Goal: Transaction & Acquisition: Download file/media

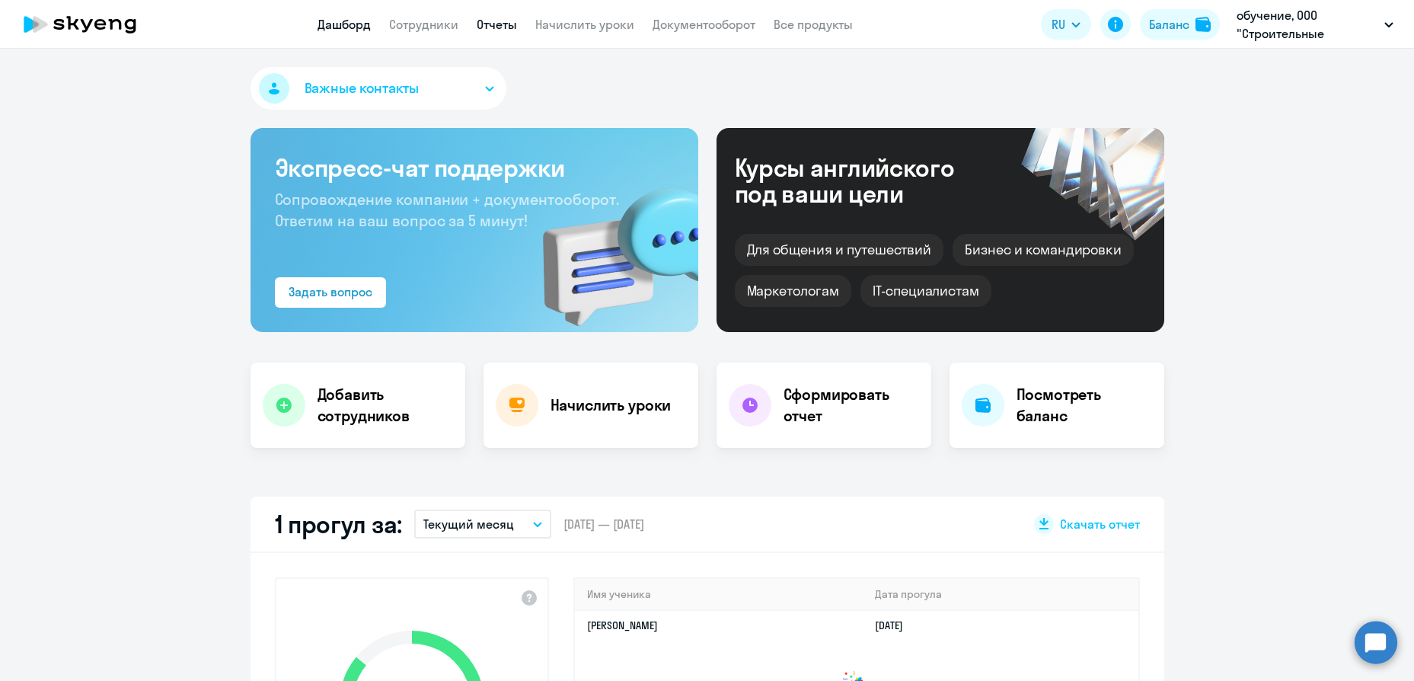
click at [481, 21] on link "Отчеты" at bounding box center [497, 24] width 40 height 15
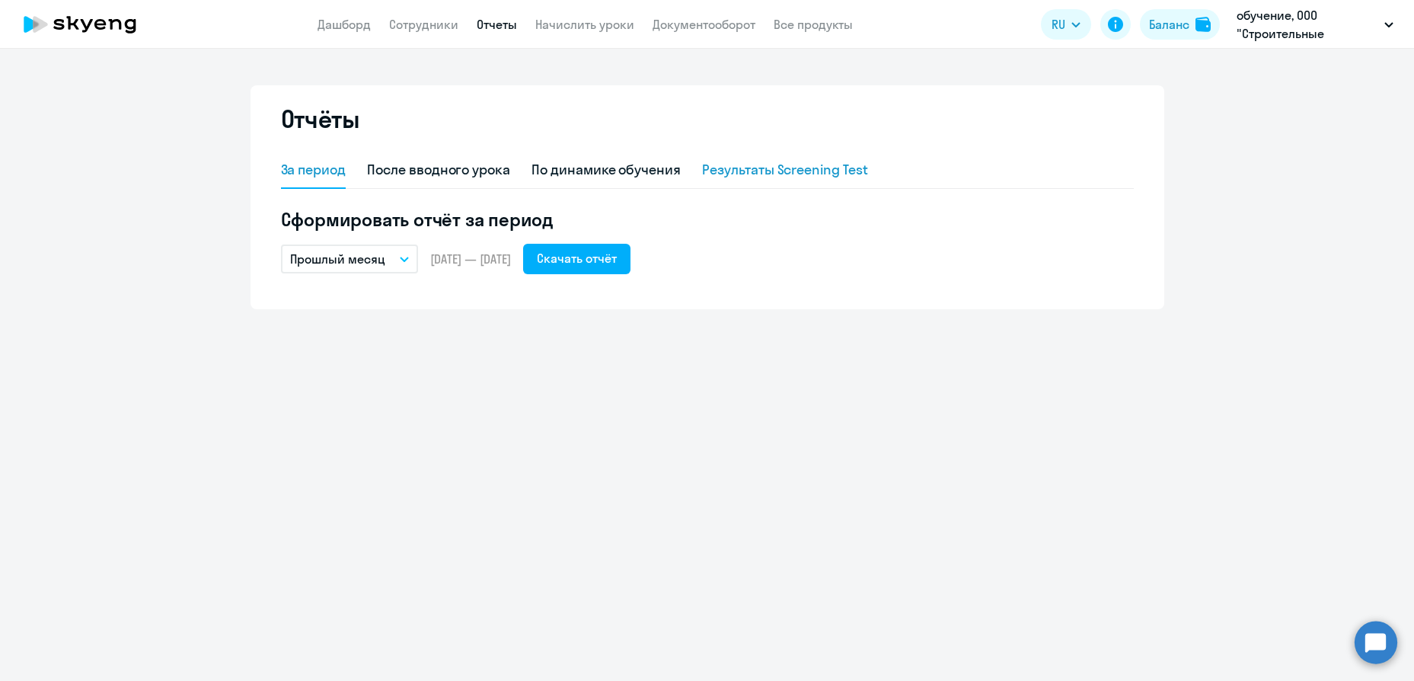
click at [781, 174] on div "Результаты Screening Test" at bounding box center [785, 170] width 166 height 20
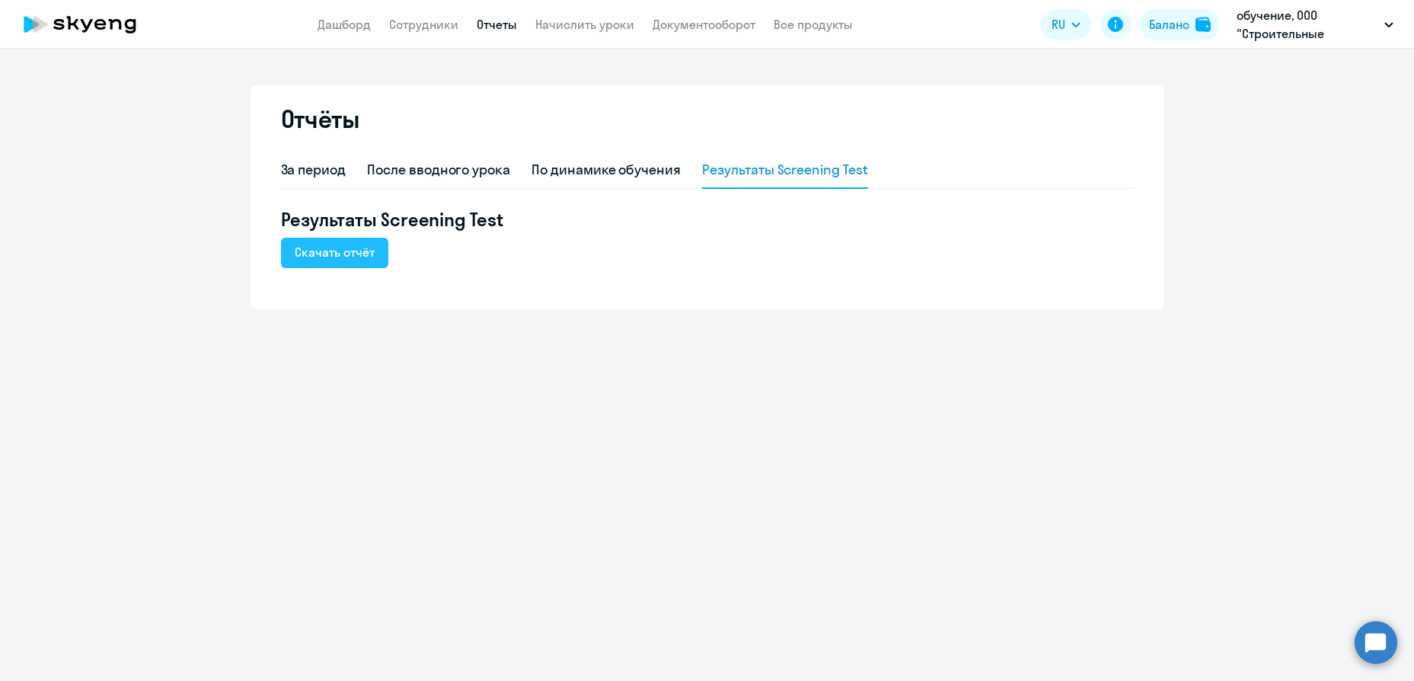
click at [377, 251] on button "Скачать отчёт" at bounding box center [334, 253] width 107 height 30
click at [853, 451] on div "Отчёты За период После вводного урока По динамике обучения Результаты Screening…" at bounding box center [707, 365] width 1414 height 632
click at [347, 417] on div "Отчёты За период После вводного урока По динамике обучения Результаты Screening…" at bounding box center [707, 365] width 1414 height 632
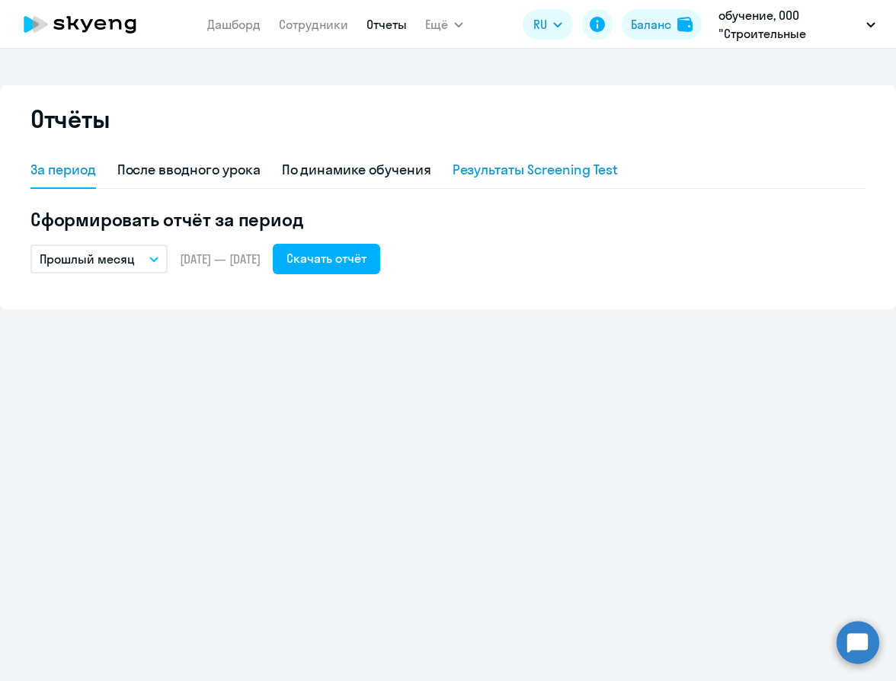
click at [512, 169] on div "Результаты Screening Test" at bounding box center [535, 170] width 166 height 20
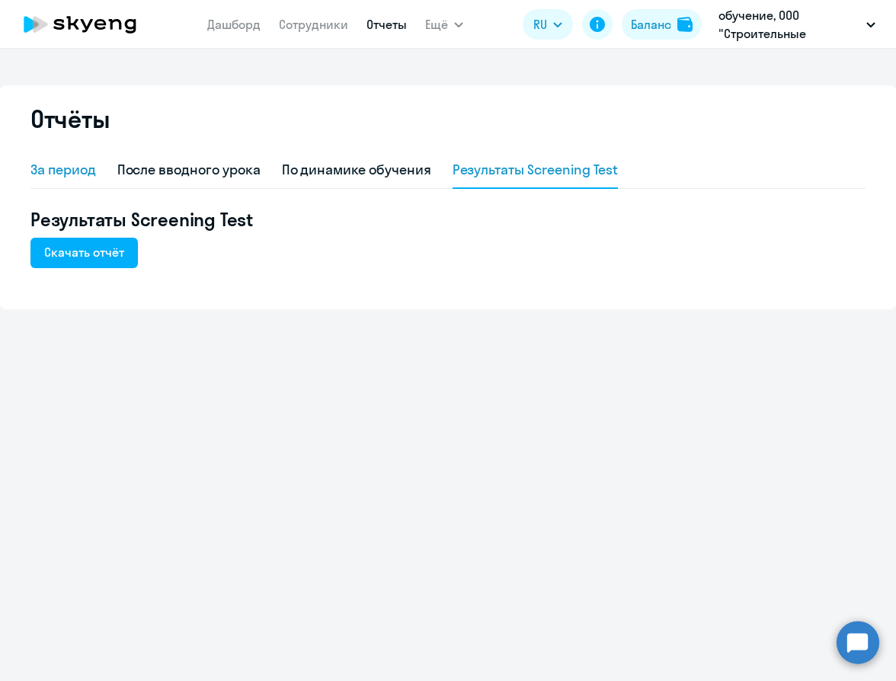
click at [85, 176] on div "За период" at bounding box center [63, 170] width 66 height 20
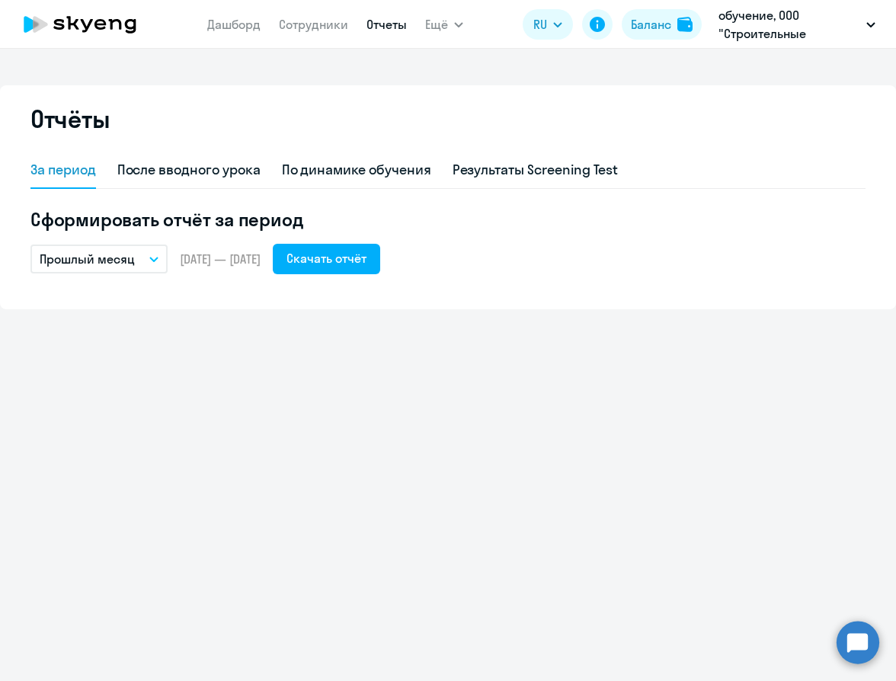
click at [127, 255] on p "Прошлый месяц" at bounding box center [87, 259] width 95 height 18
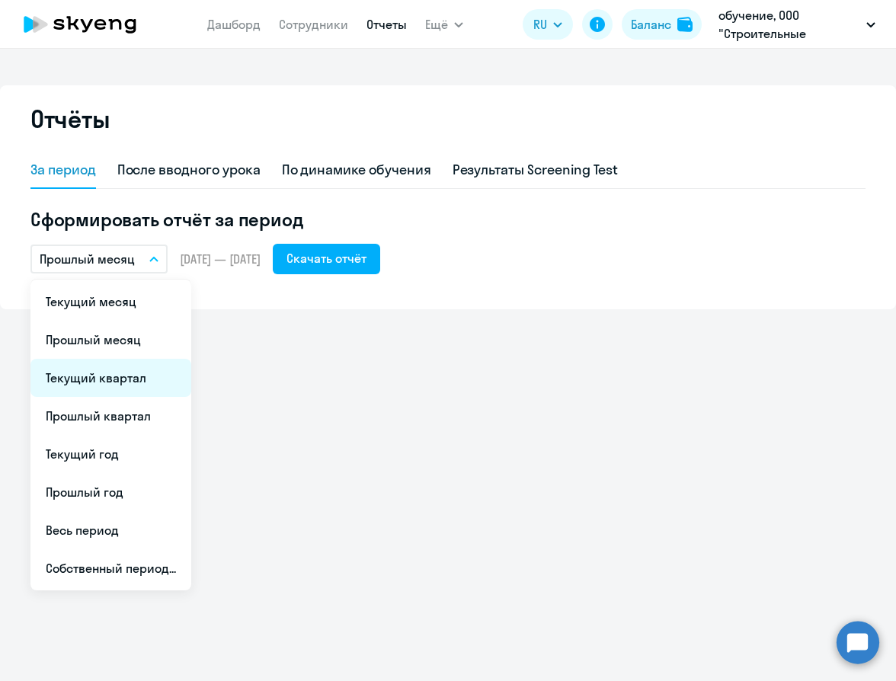
click at [136, 376] on li "Текущий квартал" at bounding box center [110, 378] width 161 height 38
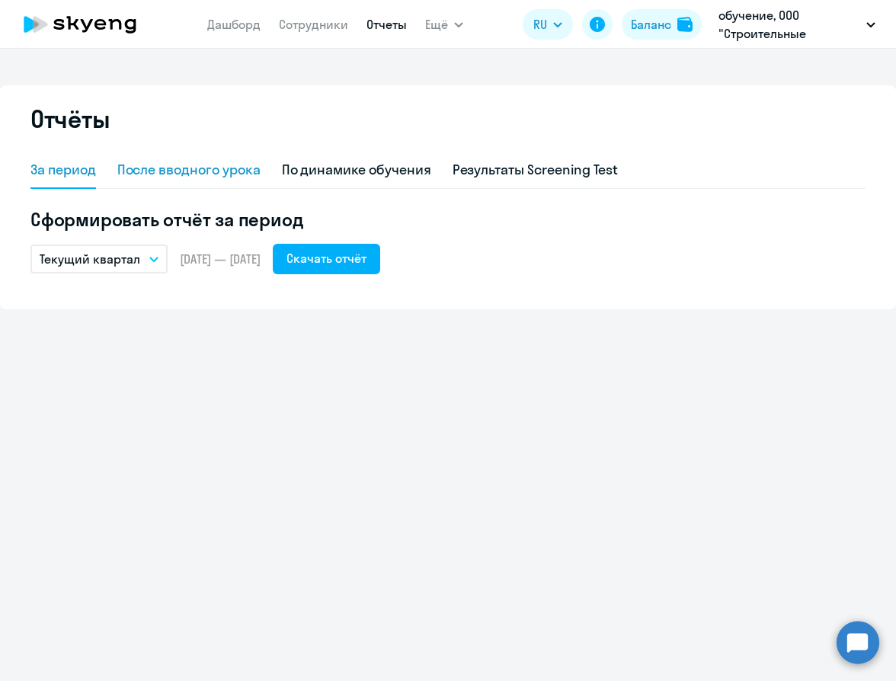
click at [197, 165] on div "После вводного урока" at bounding box center [188, 170] width 143 height 20
select select "10"
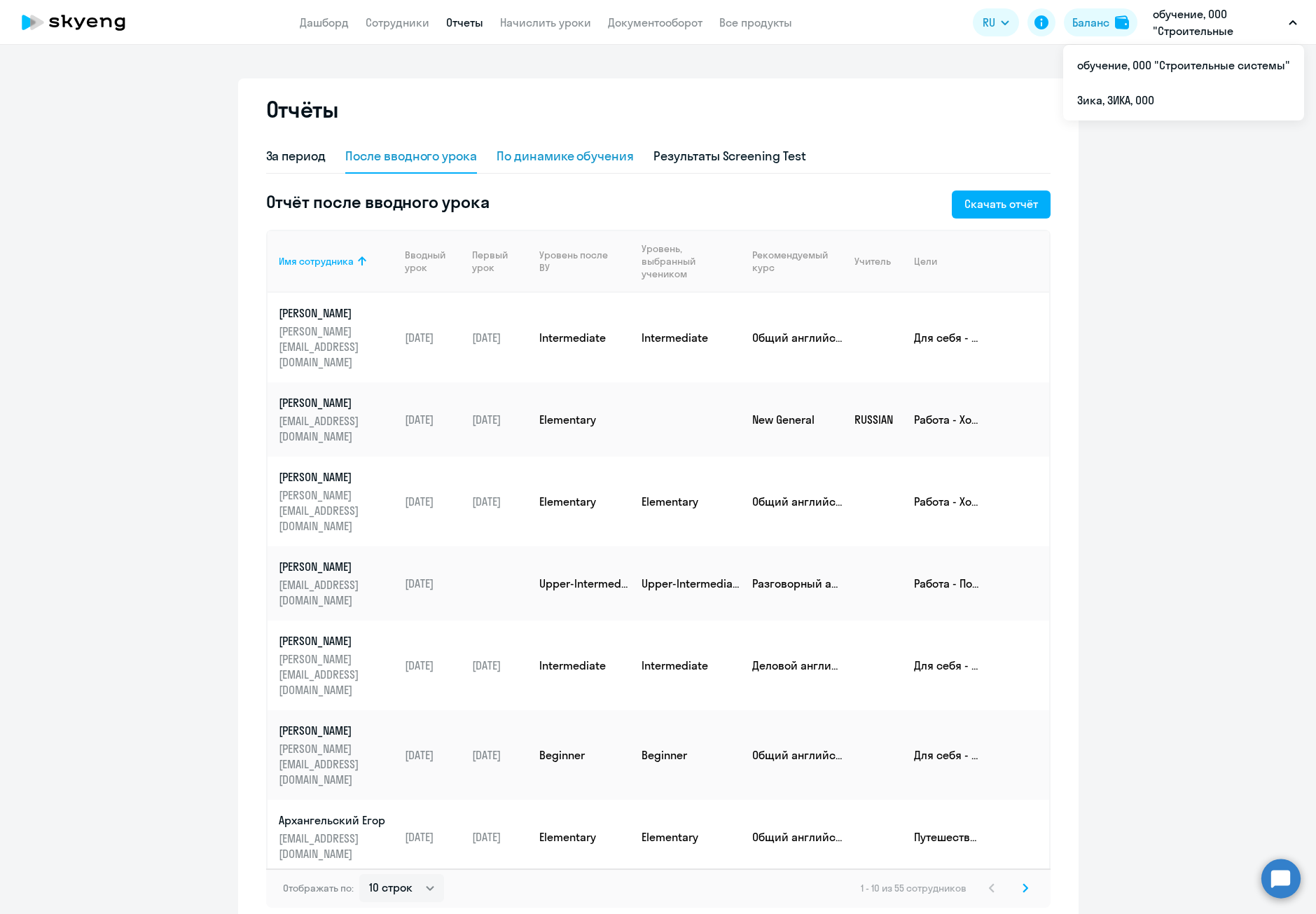
click at [559, 151] on div "По динамике обучения" at bounding box center [565, 156] width 137 height 18
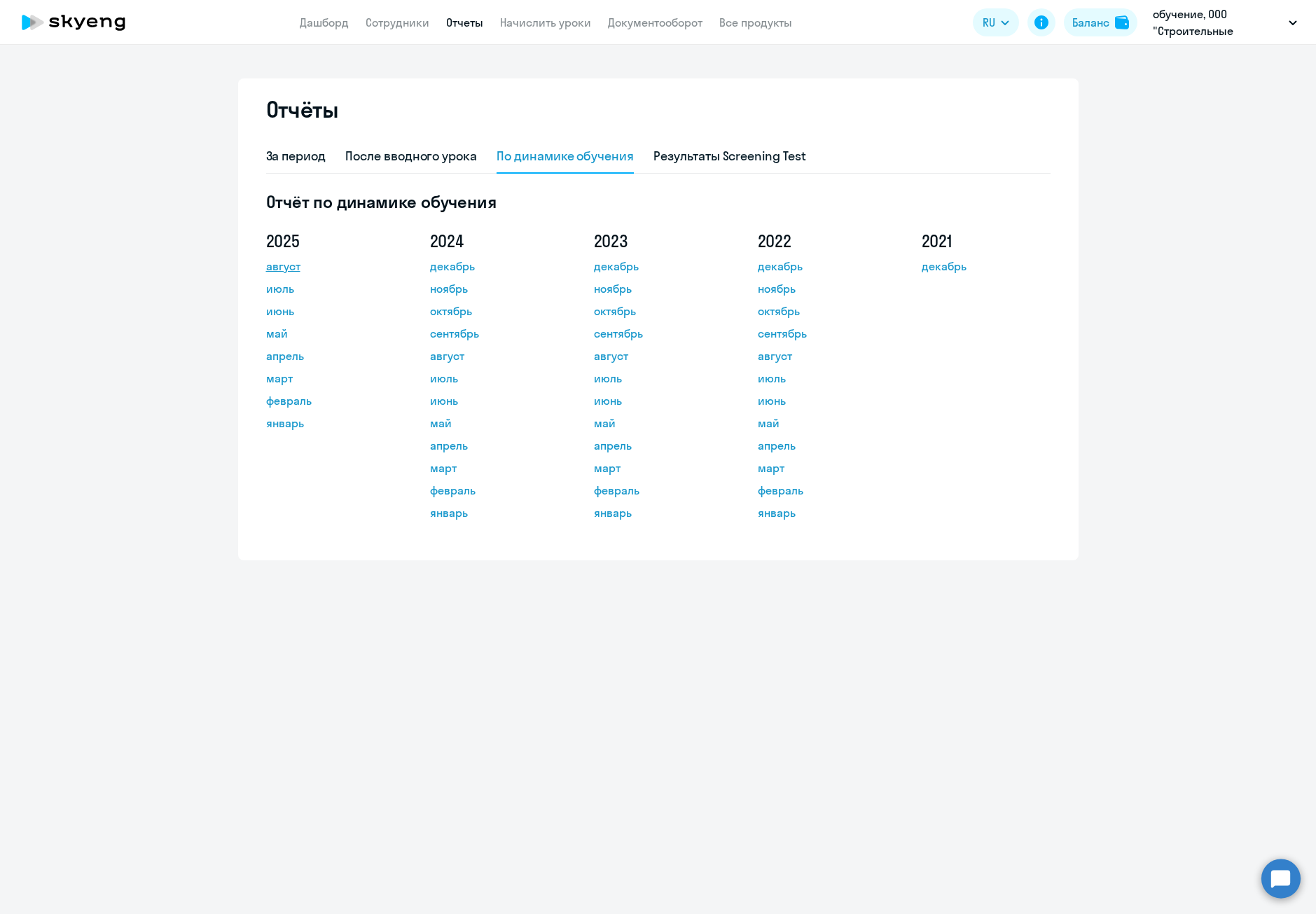
click at [297, 268] on link "август" at bounding box center [328, 266] width 126 height 17
click at [777, 165] on div "Результаты Screening Test" at bounding box center [730, 156] width 153 height 18
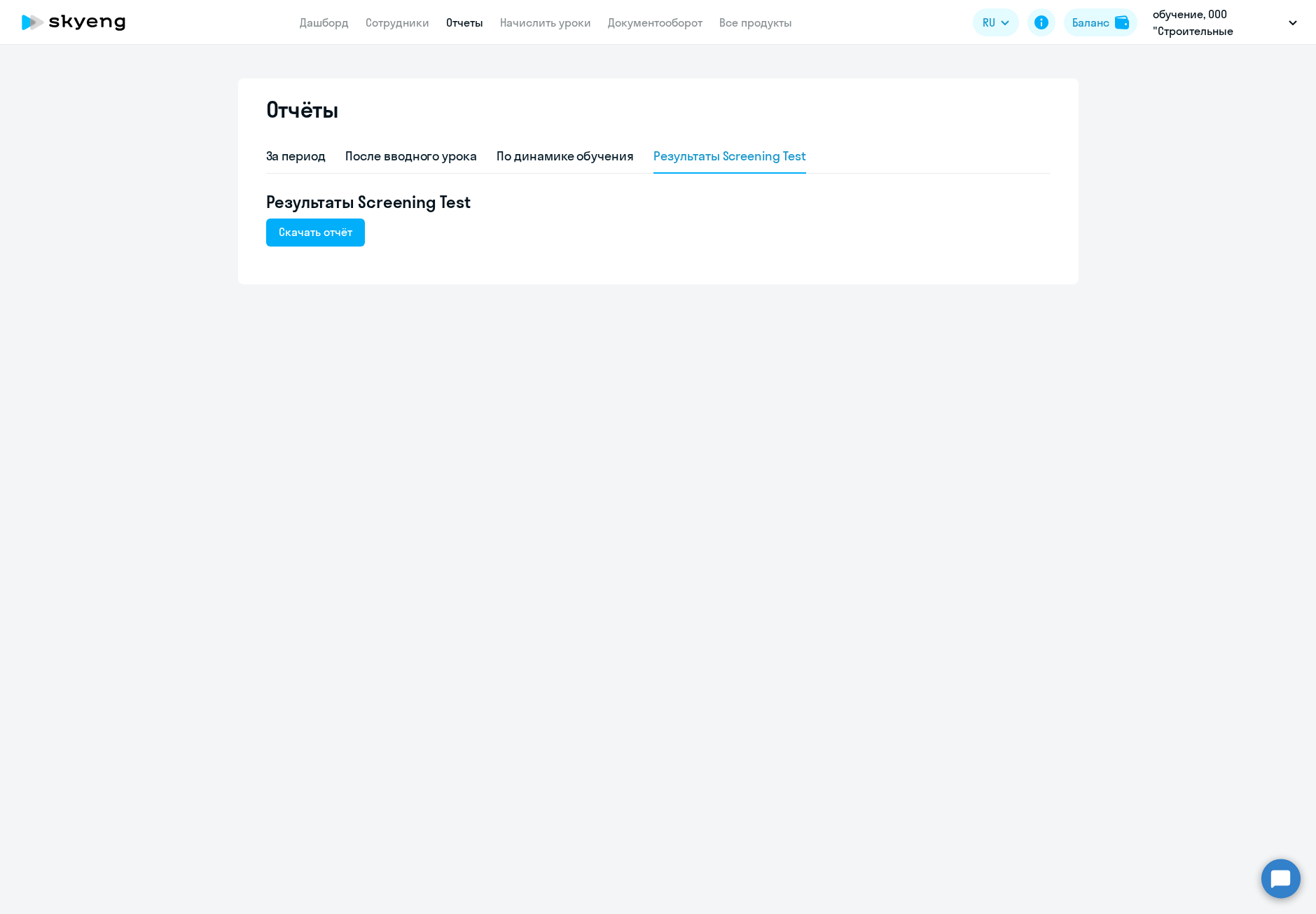
click at [331, 246] on div "За период После вводного урока По динамике обучения Результаты Screening Test Р…" at bounding box center [658, 203] width 784 height 128
click at [331, 236] on div "Скачать отчёт" at bounding box center [315, 232] width 74 height 17
click at [293, 145] on div "За период" at bounding box center [296, 156] width 61 height 34
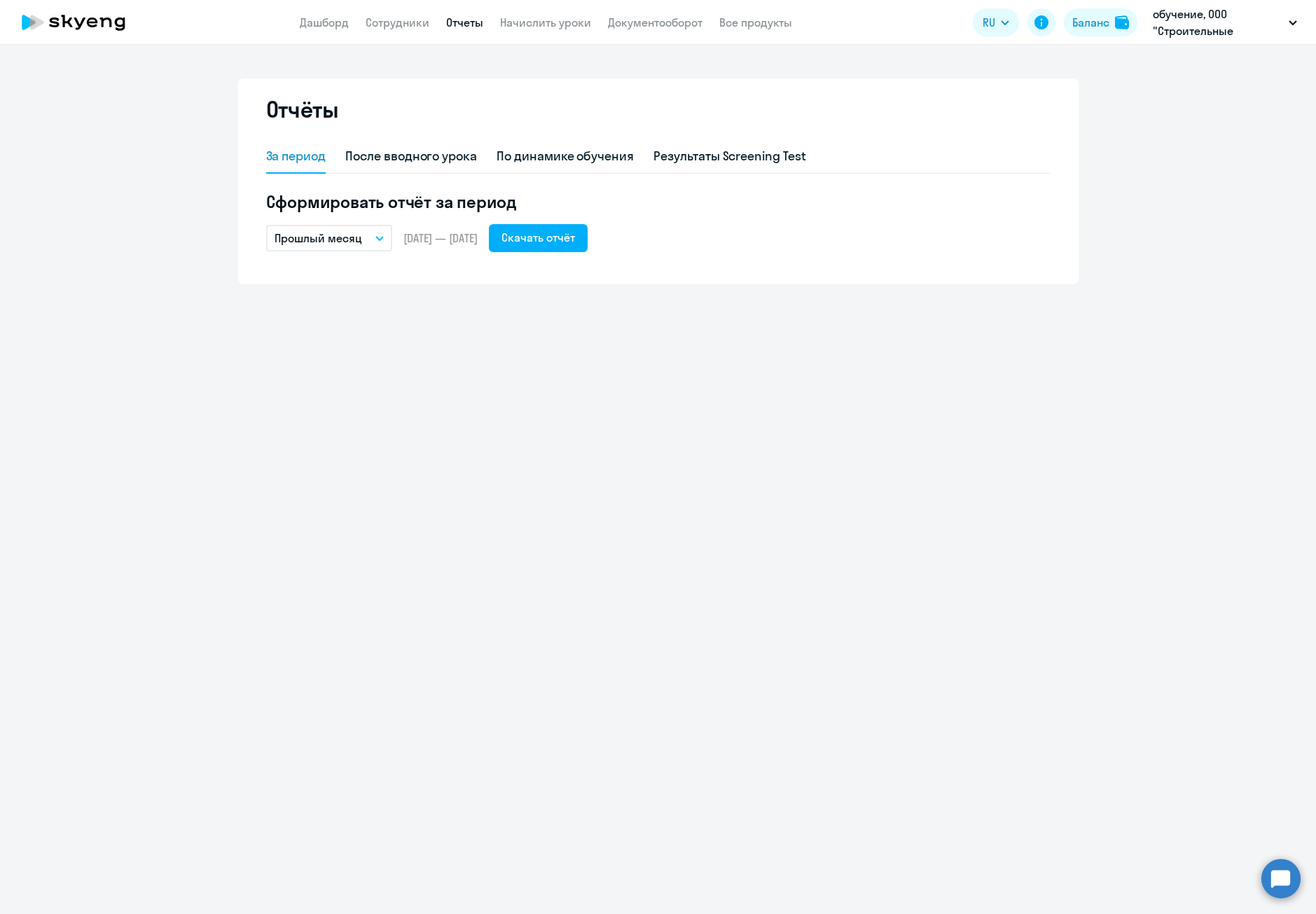
click at [298, 154] on div "За период" at bounding box center [296, 156] width 61 height 18
click at [736, 145] on div "Результаты Screening Test" at bounding box center [730, 156] width 153 height 34
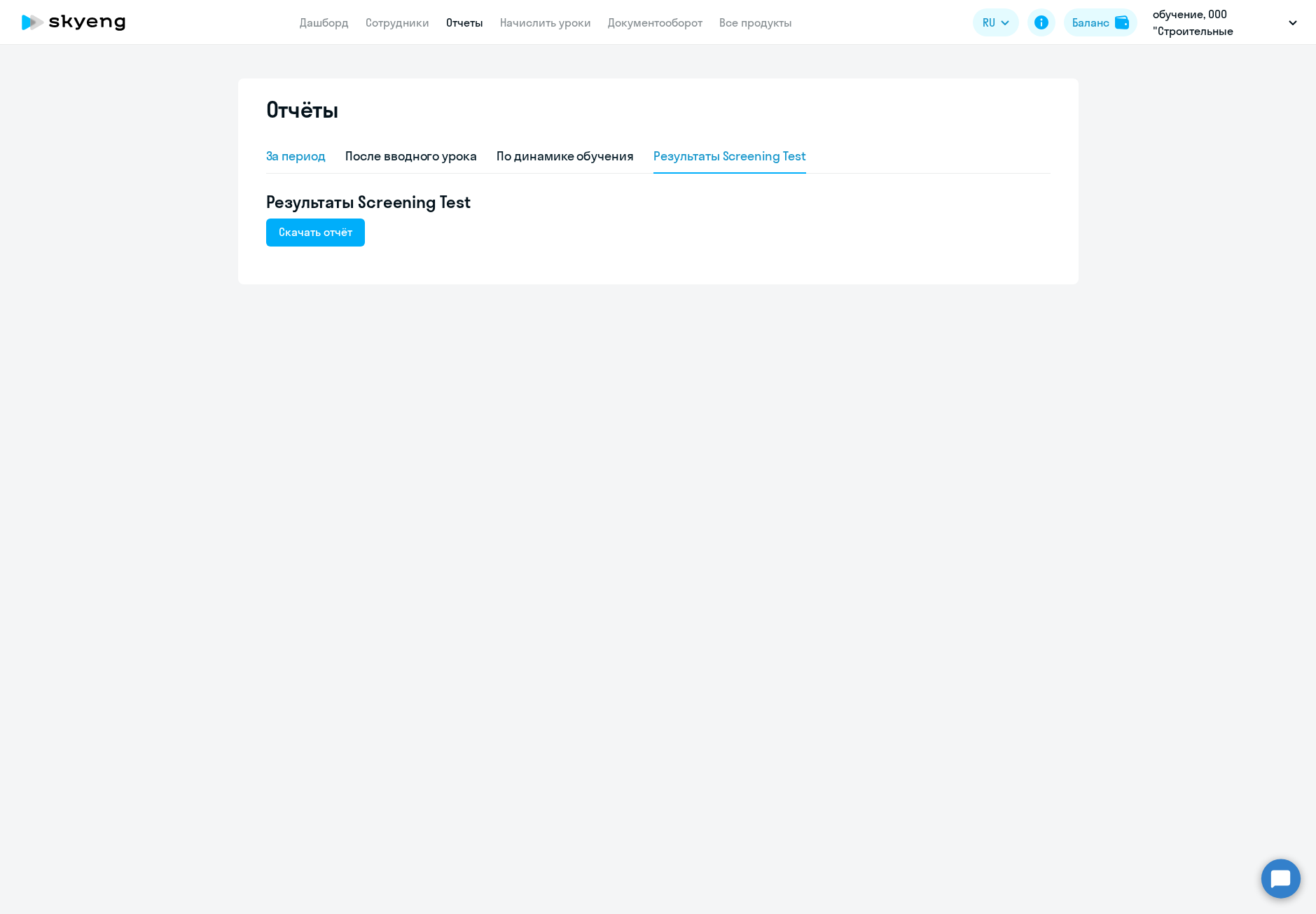
click at [310, 160] on div "За период" at bounding box center [296, 156] width 61 height 18
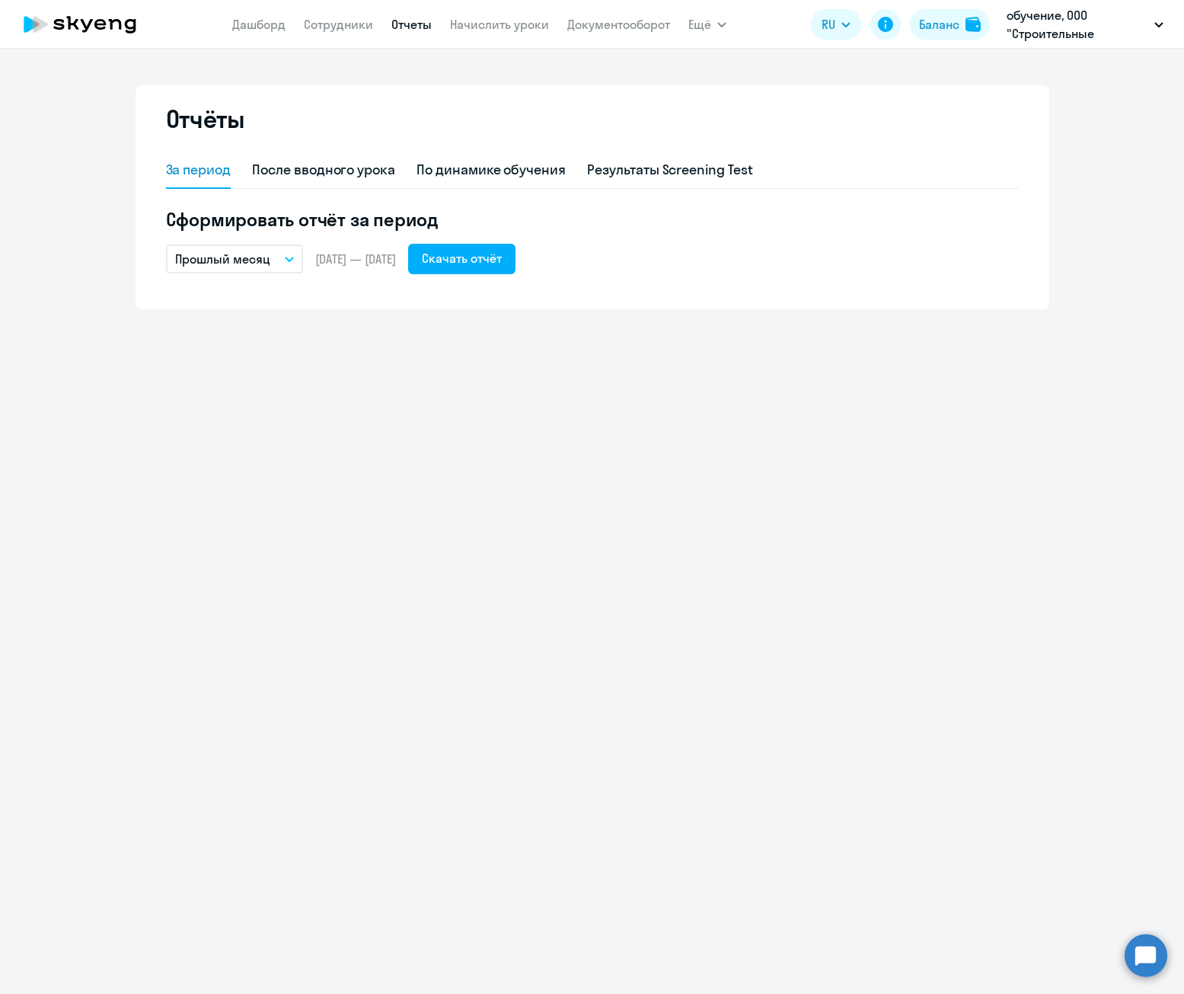
click at [895, 264] on div "Прошлый месяц – 01.07.2025 — 31.07.2025 Скачать отчёт" at bounding box center [592, 259] width 853 height 30
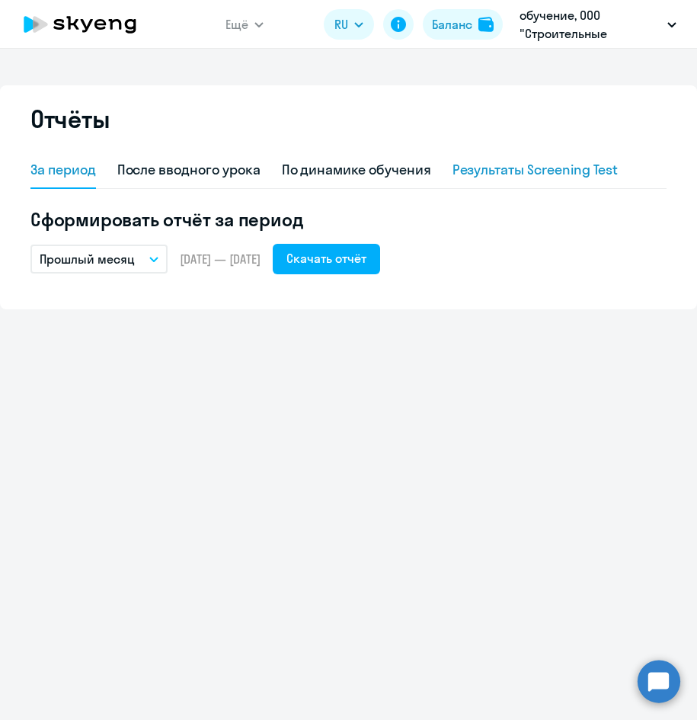
click at [549, 173] on div "Результаты Screening Test" at bounding box center [535, 170] width 166 height 20
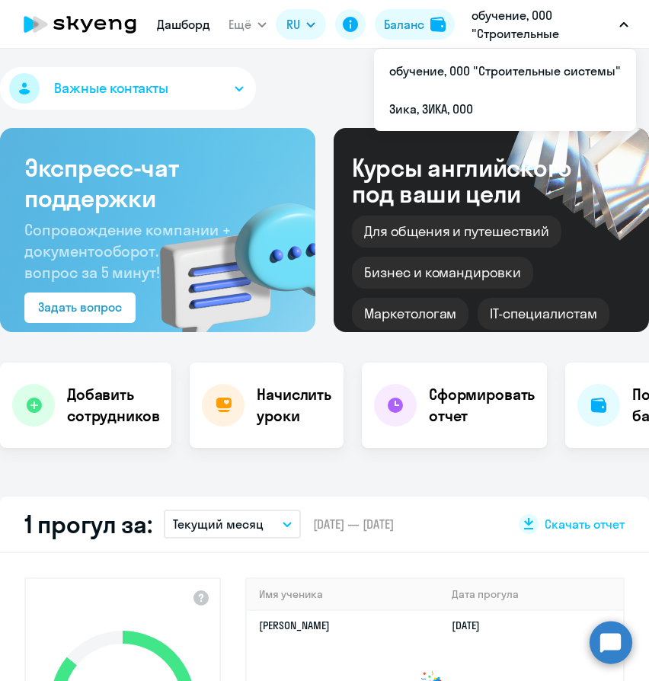
select select "30"
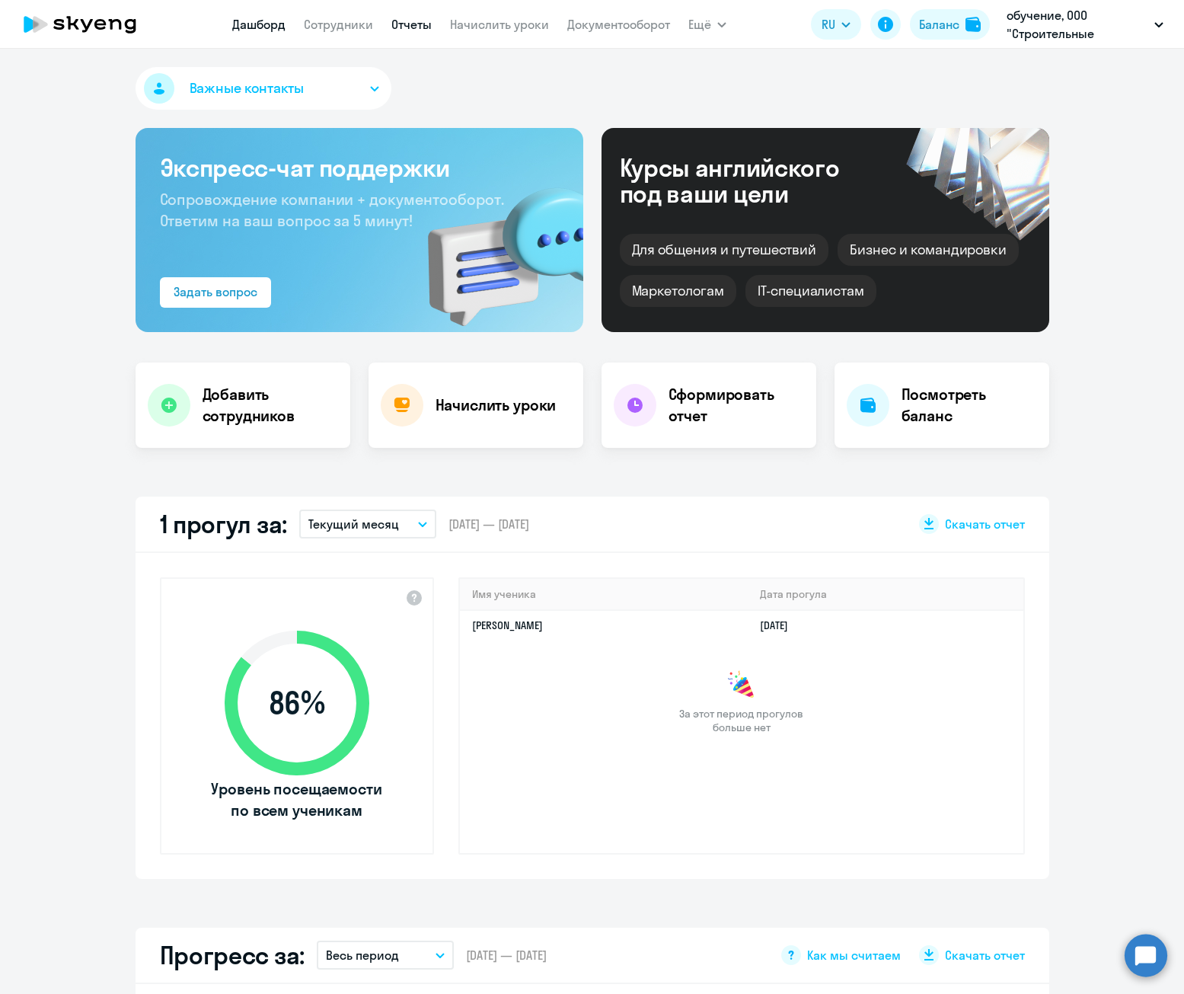
click at [415, 27] on link "Отчеты" at bounding box center [412, 24] width 40 height 15
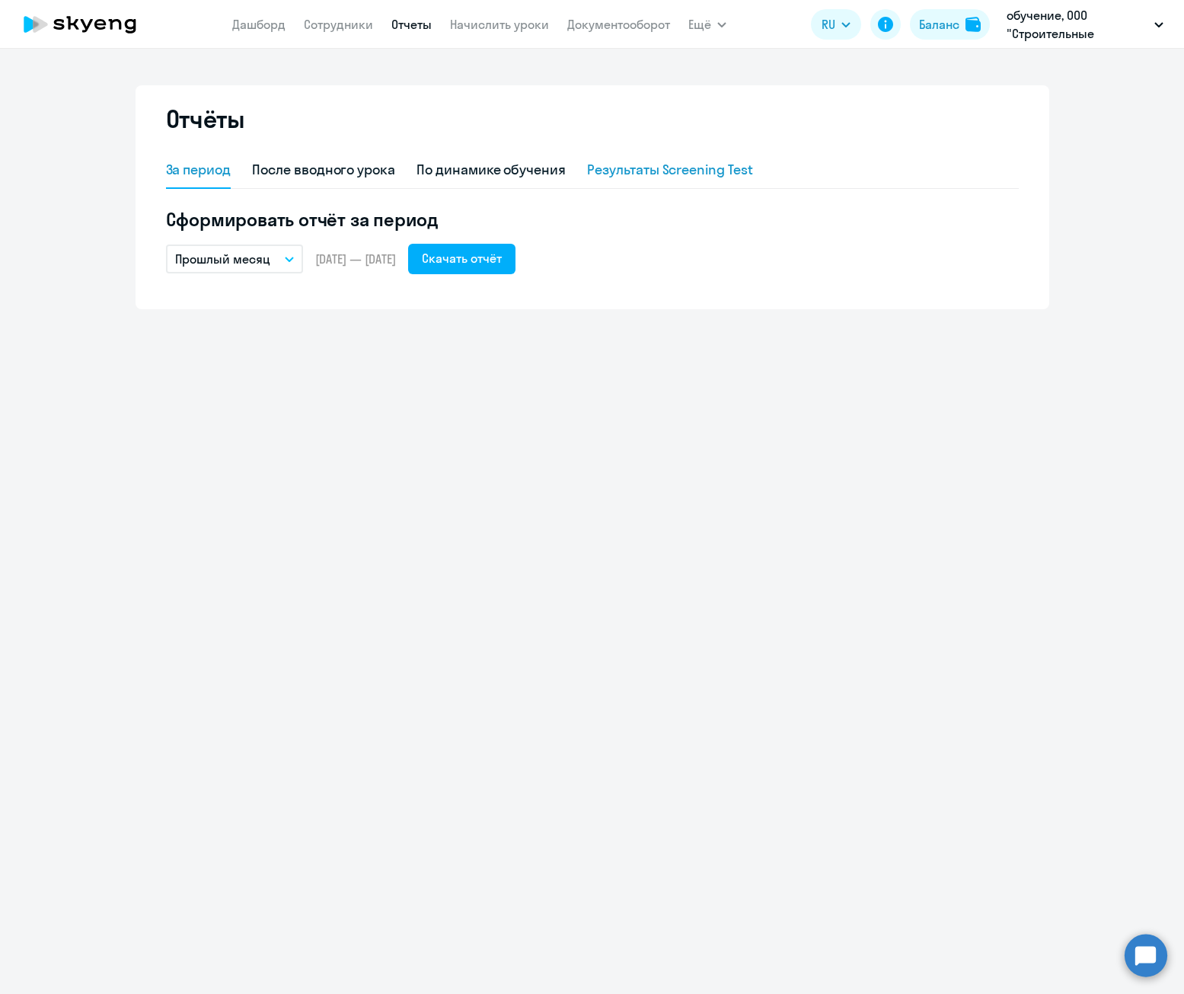
click at [648, 166] on div "Результаты Screening Test" at bounding box center [670, 170] width 166 height 20
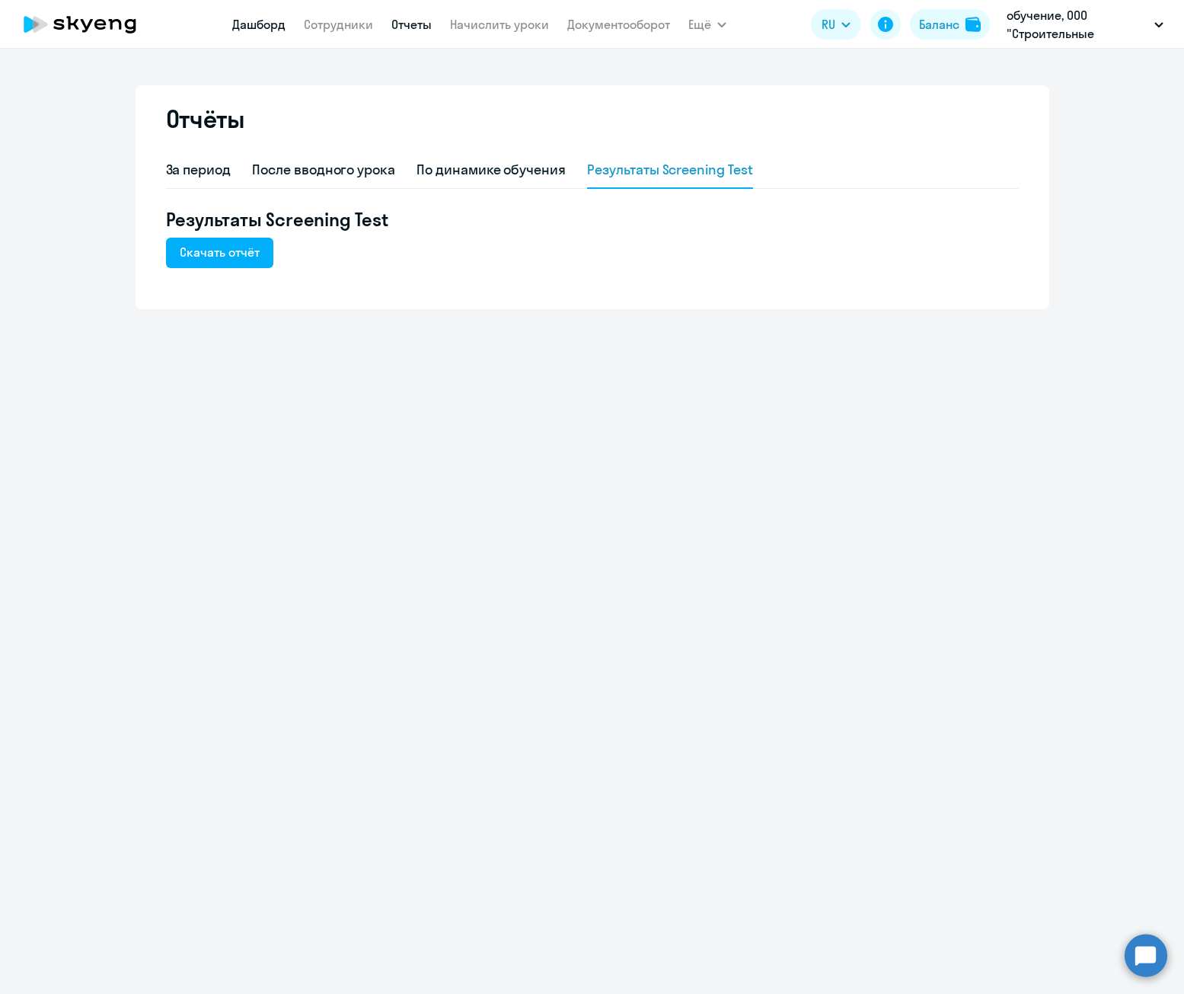
click at [257, 17] on link "Дашборд" at bounding box center [258, 24] width 53 height 15
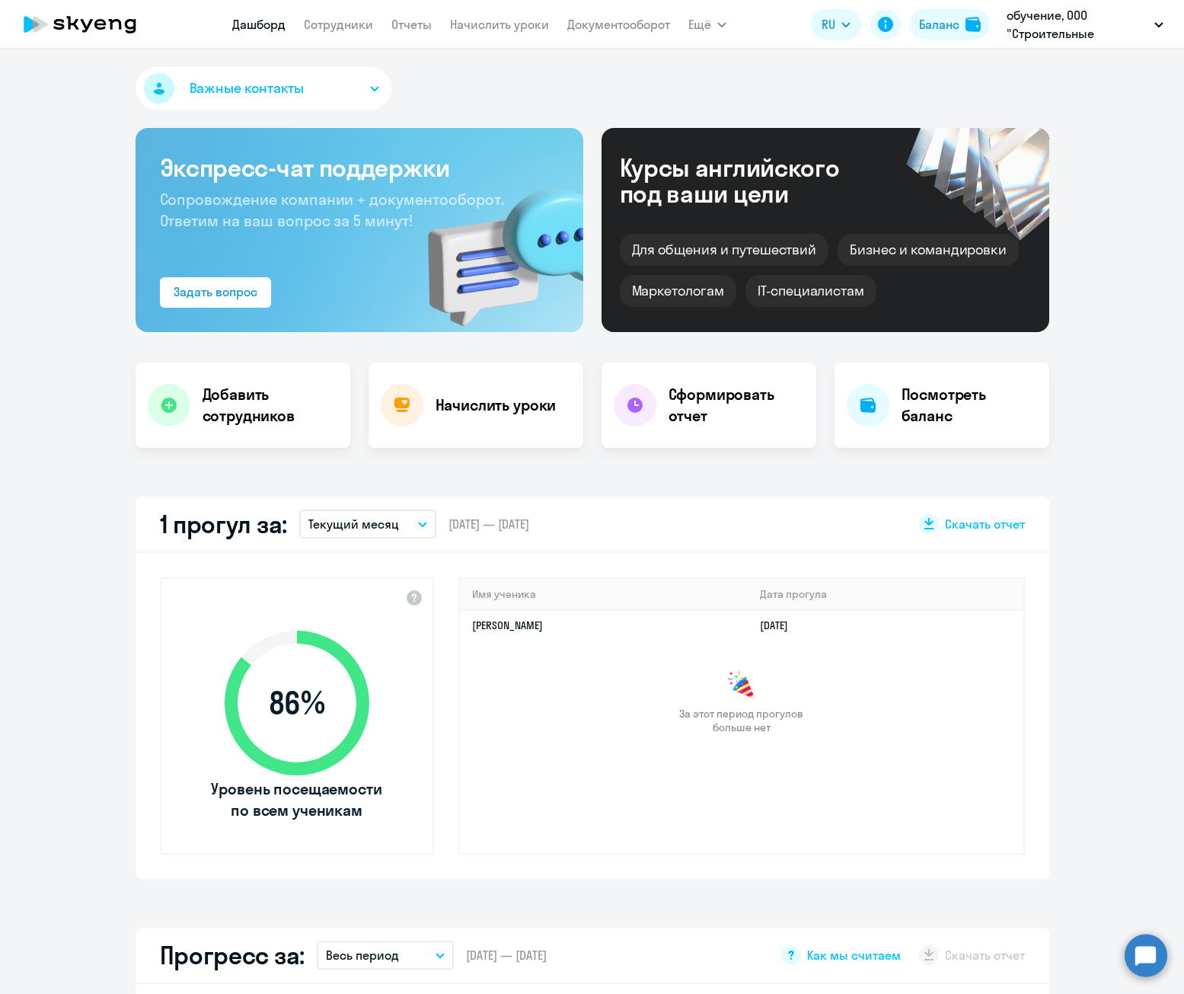
select select "30"
click at [420, 30] on link "Отчеты" at bounding box center [412, 24] width 40 height 15
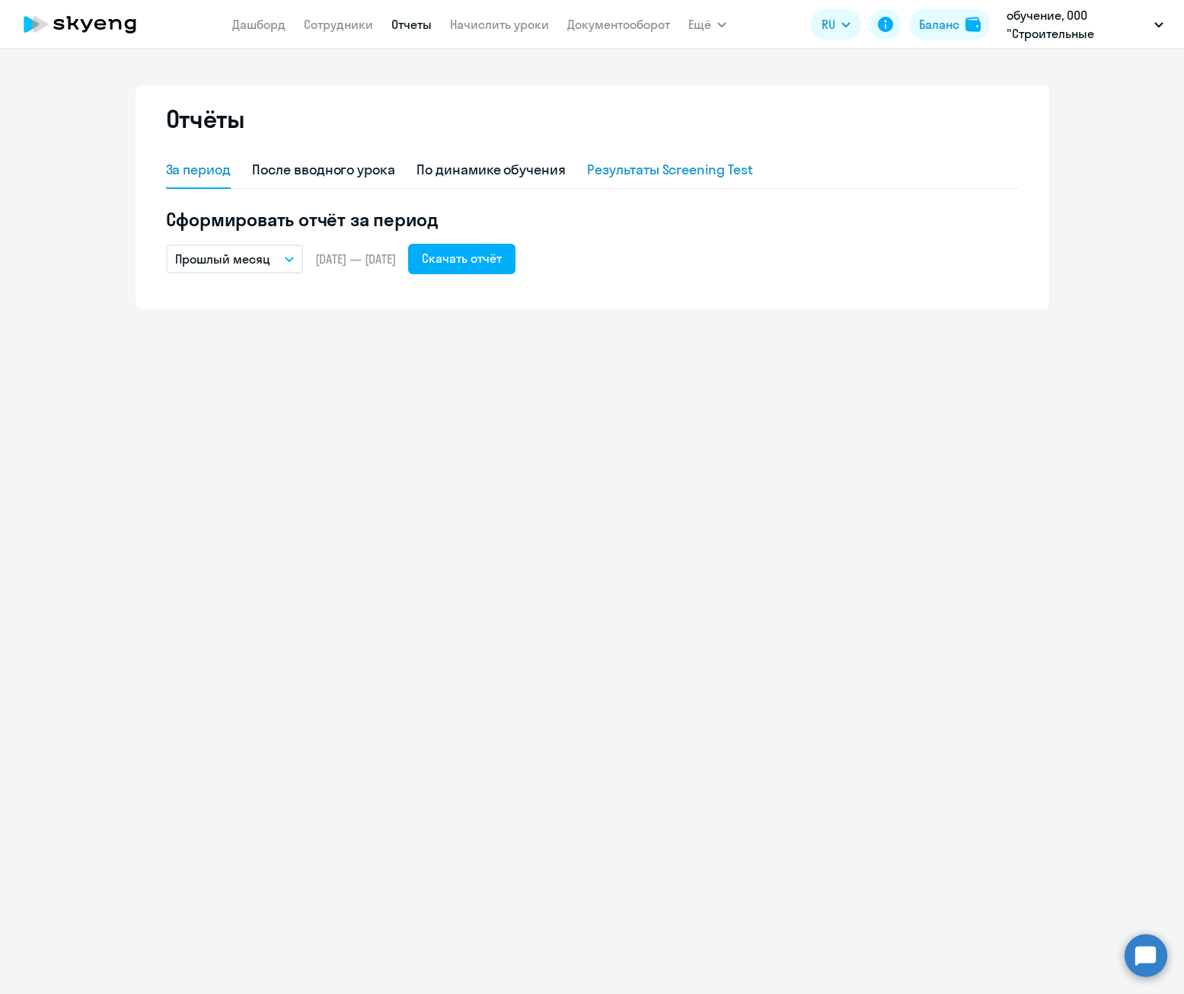
click at [628, 165] on div "Результаты Screening Test" at bounding box center [670, 170] width 166 height 20
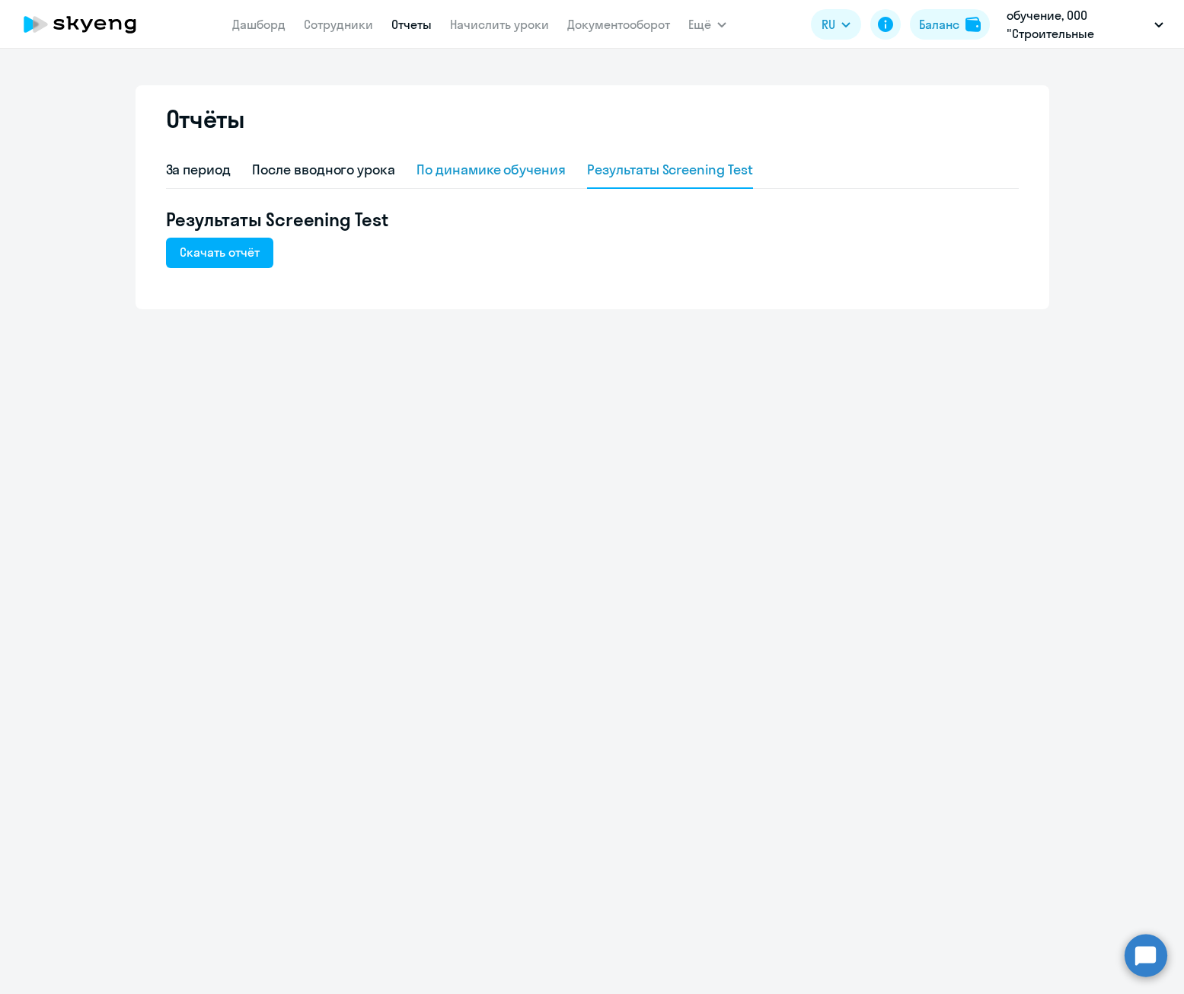
click at [555, 174] on div "По динамике обучения" at bounding box center [491, 170] width 149 height 20
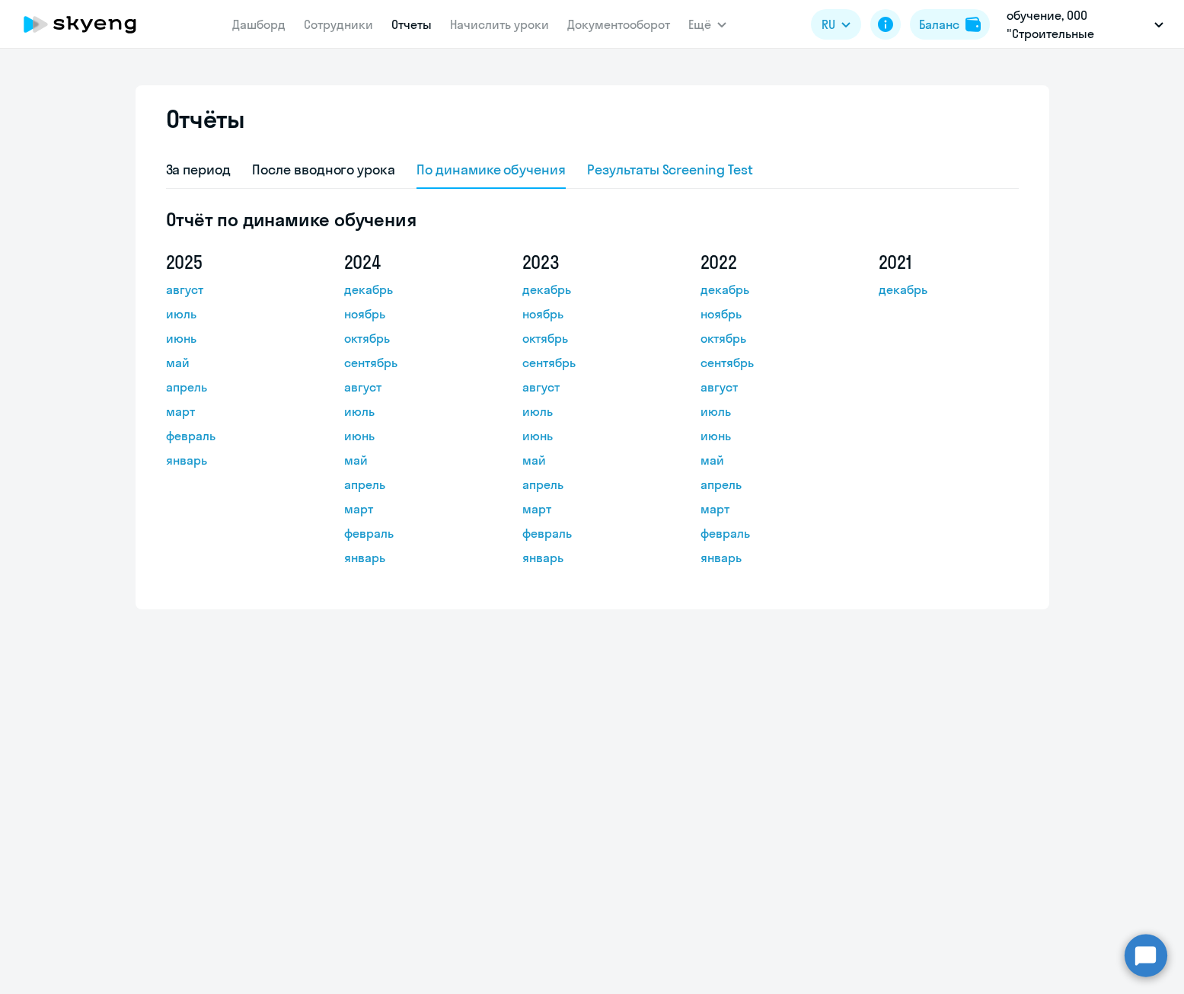
click at [648, 168] on div "Результаты Screening Test" at bounding box center [670, 170] width 166 height 20
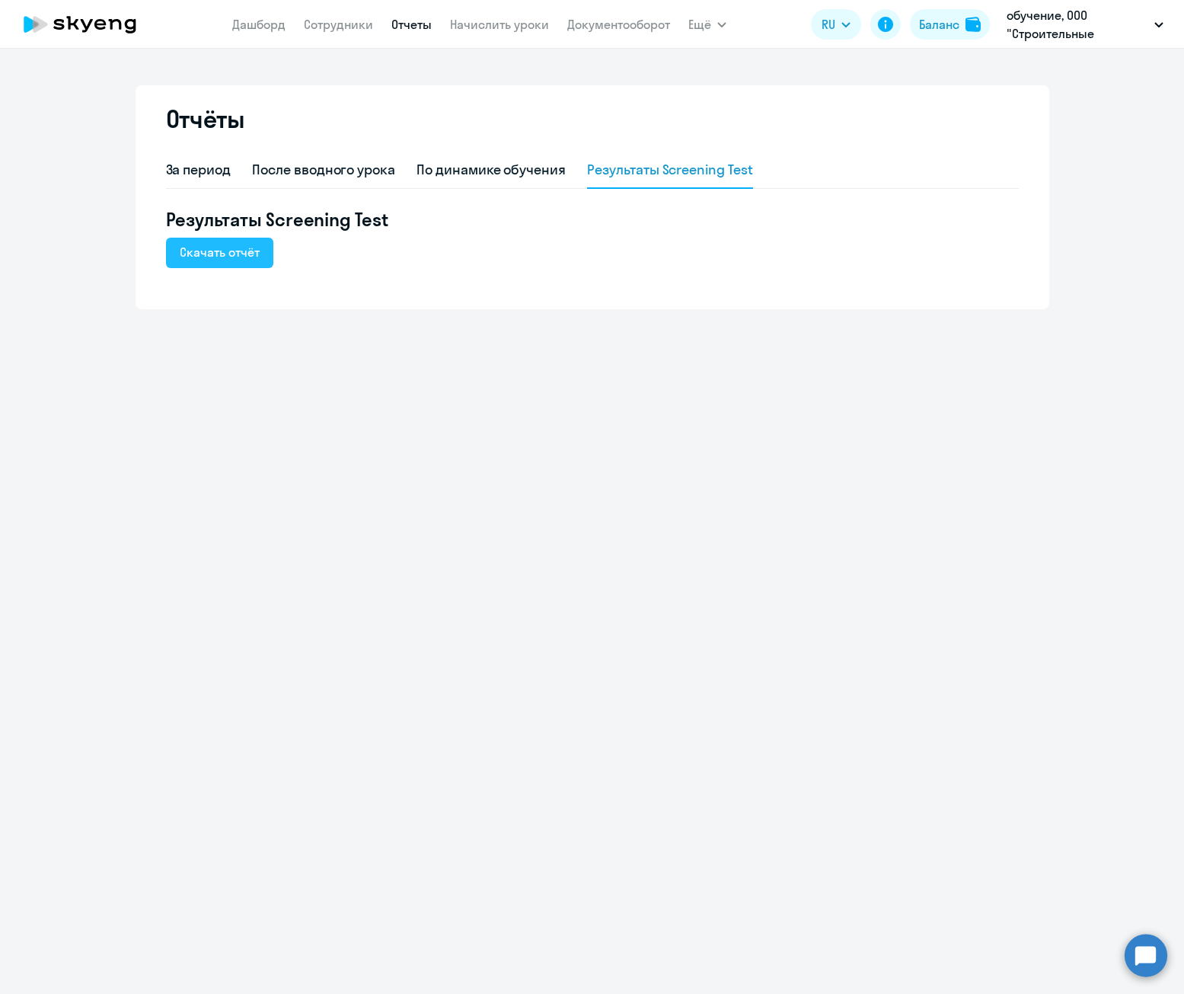
click at [216, 254] on div "Скачать отчёт" at bounding box center [220, 252] width 80 height 18
